Goal: Check status: Check status

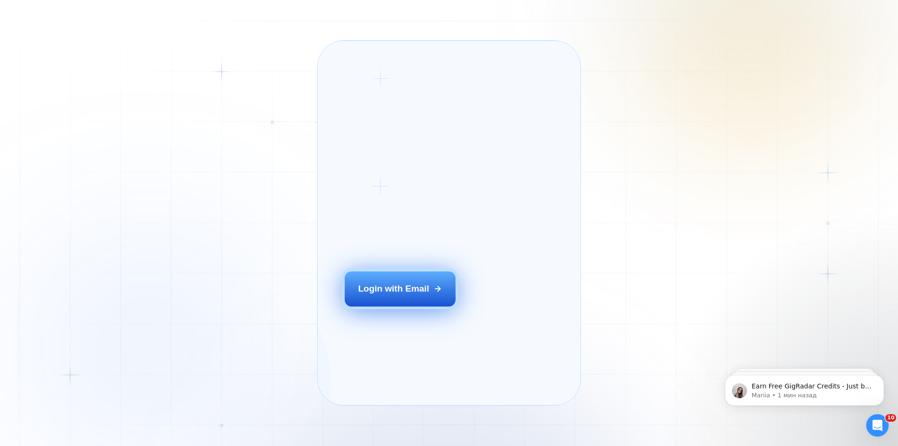
click at [410, 295] on div "Login with Email" at bounding box center [393, 288] width 71 height 12
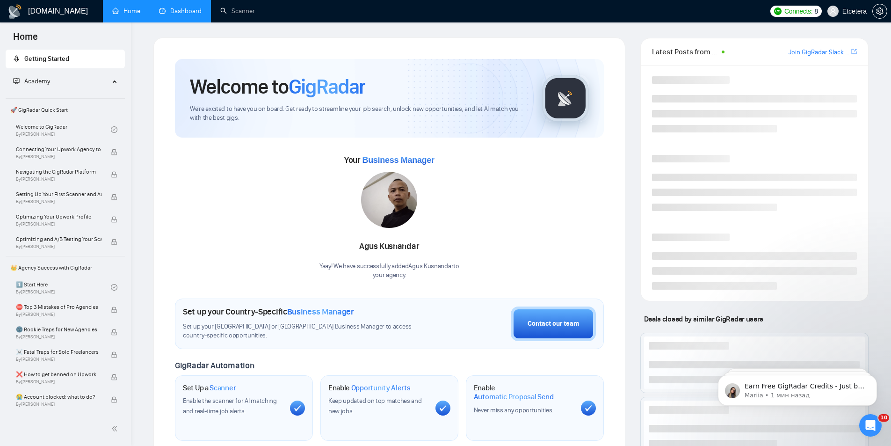
click at [172, 15] on link "Dashboard" at bounding box center [180, 11] width 43 height 8
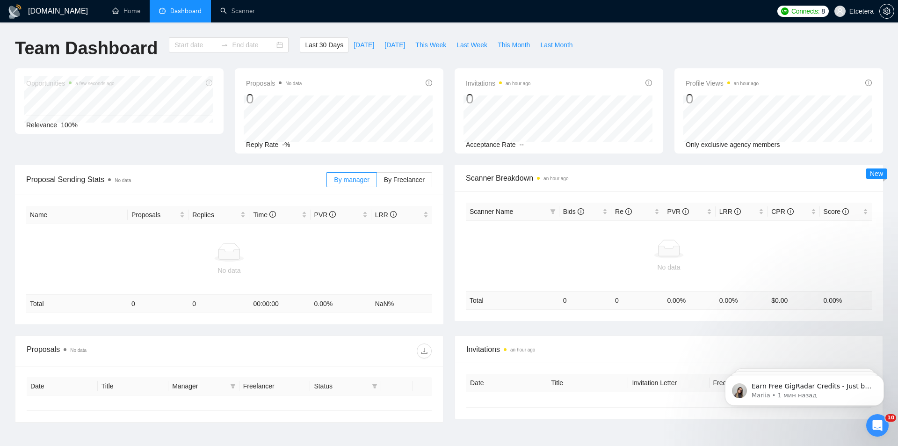
type input "[DATE]"
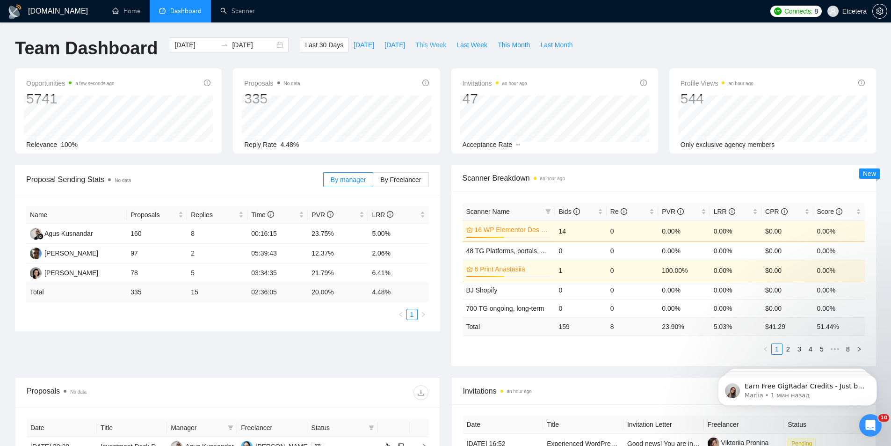
click at [417, 47] on span "This Week" at bounding box center [430, 45] width 31 height 10
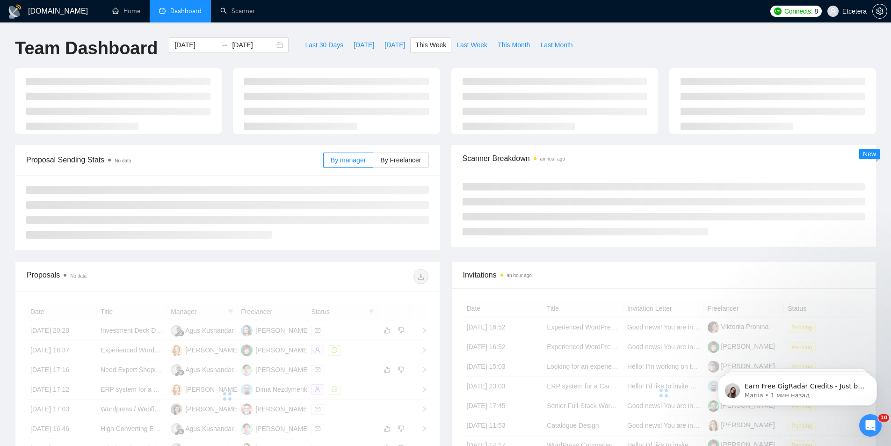
type input "[DATE]"
